Goal: Transaction & Acquisition: Purchase product/service

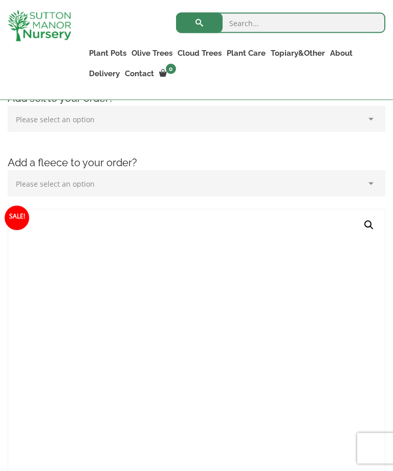
scroll to position [226, 0]
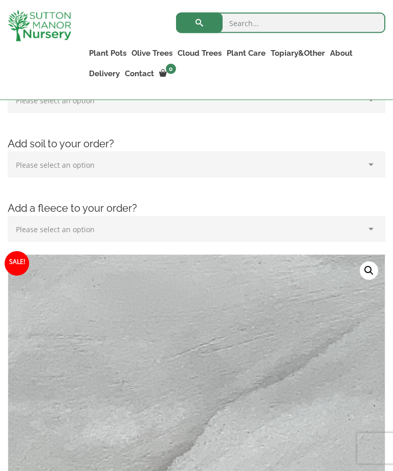
click at [55, 35] on img at bounding box center [39, 25] width 63 height 31
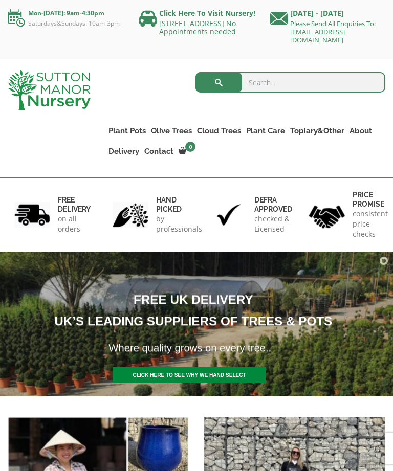
click at [0, 0] on ul "Resin Bonded Pots The Amalfi Pots The Milan Pots The Capri Pots The Brunello Po…" at bounding box center [0, 0] width 0 height 0
click at [341, 89] on input "search" at bounding box center [290, 82] width 190 height 20
type input "Plant pots"
click at [218, 82] on button "submit" at bounding box center [218, 82] width 47 height 20
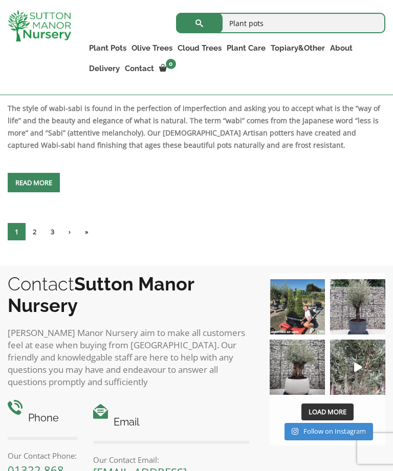
scroll to position [3066, 0]
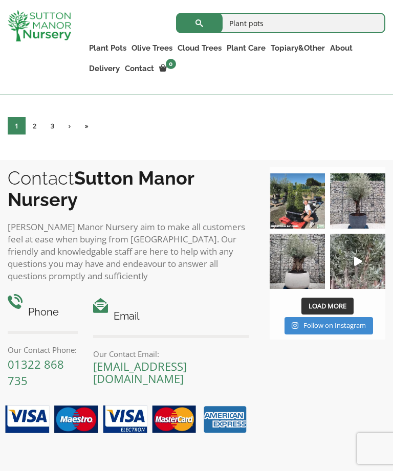
click at [36, 135] on link "2" at bounding box center [35, 125] width 18 height 17
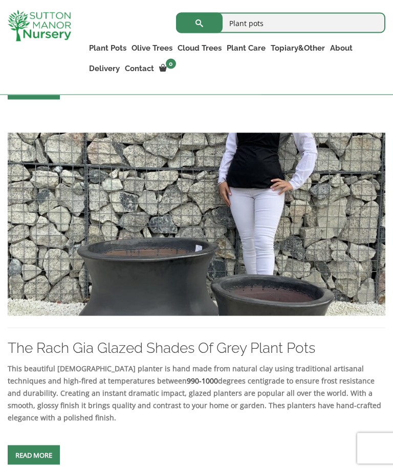
scroll to position [954, 0]
click at [34, 455] on span at bounding box center [34, 455] width 0 height 0
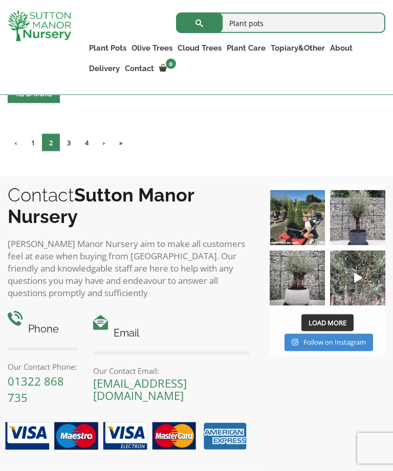
scroll to position [2986, 0]
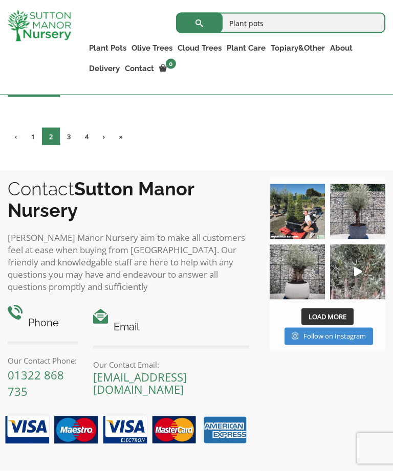
click at [68, 145] on link "3" at bounding box center [69, 136] width 18 height 17
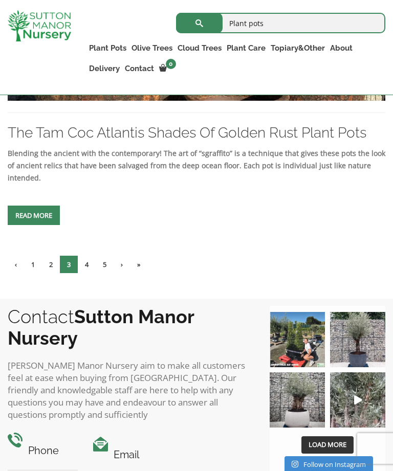
scroll to position [3580, 0]
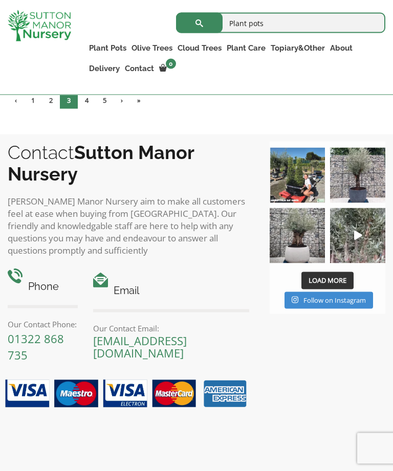
click at [92, 109] on link "4" at bounding box center [87, 100] width 18 height 17
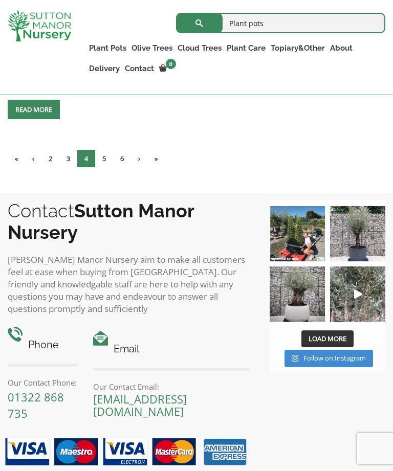
scroll to position [3633, 0]
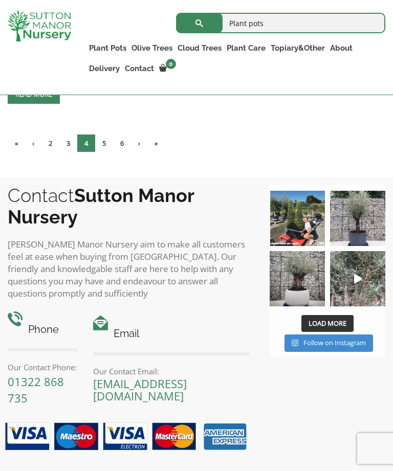
click at [110, 152] on link "5" at bounding box center [104, 143] width 18 height 17
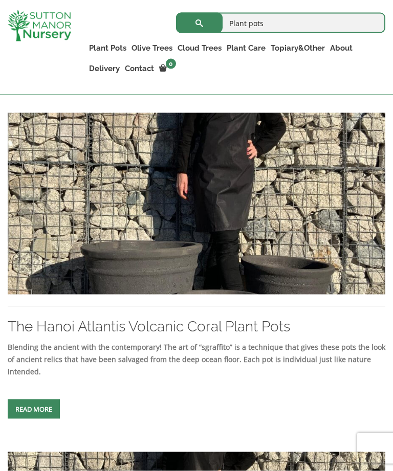
scroll to position [939, 0]
click at [45, 419] on link "Read more" at bounding box center [34, 408] width 52 height 19
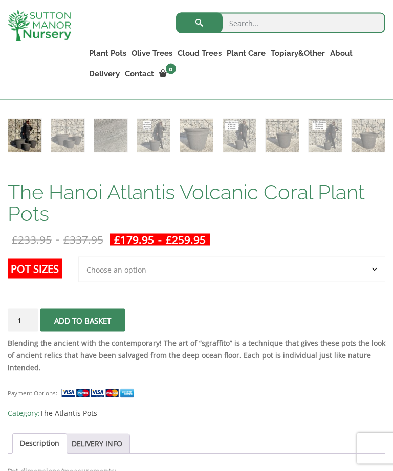
scroll to position [579, 0]
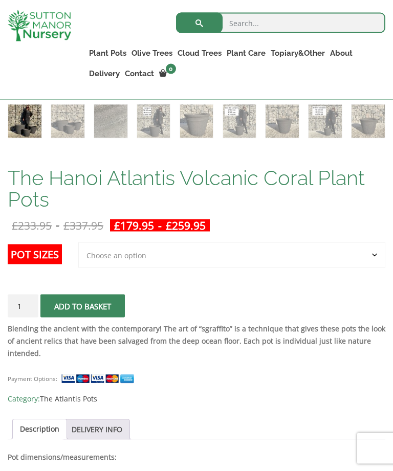
click at [47, 261] on label "Pot Sizes" at bounding box center [35, 255] width 54 height 20
click at [78, 261] on select "Choose an option Click here to buy the 3rd to Largest Pot In The Picture Click …" at bounding box center [231, 256] width 307 height 26
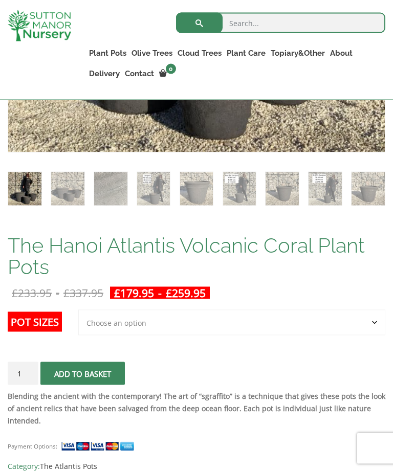
scroll to position [545, 0]
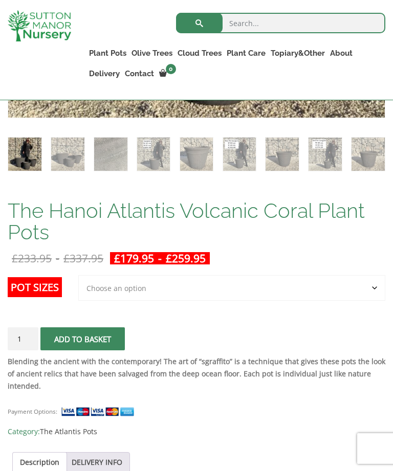
click at [44, 288] on label "Pot Sizes" at bounding box center [35, 287] width 54 height 20
click at [78, 288] on select "Choose an option Click here to buy the 3rd to Largest Pot In The Picture Click …" at bounding box center [231, 288] width 307 height 26
select select "Click here to buy the Largest pot In The Picture"
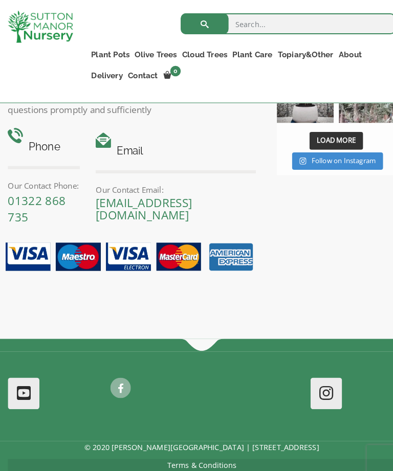
scroll to position [2223, 0]
